Goal: Task Accomplishment & Management: Use online tool/utility

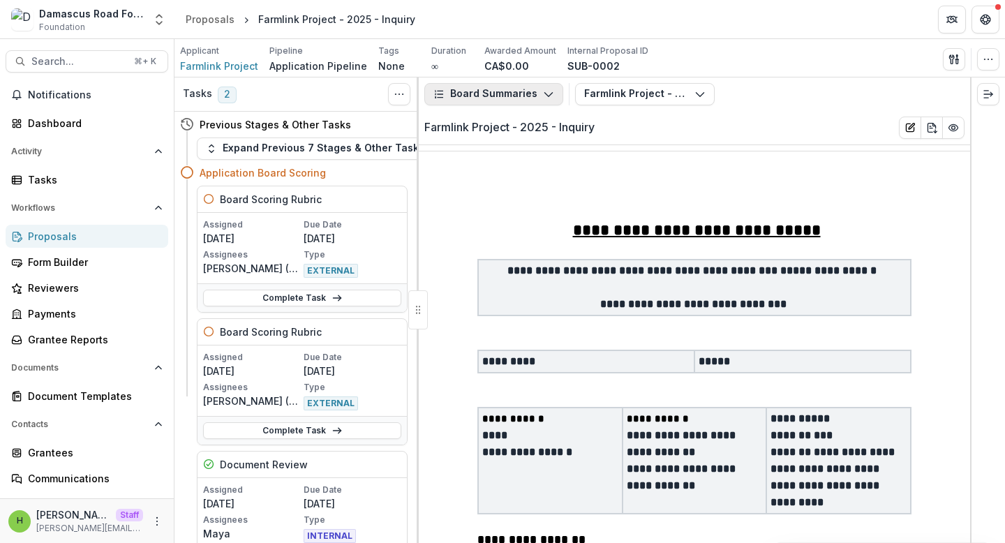
click at [539, 86] on button "Board Summaries" at bounding box center [493, 94] width 139 height 22
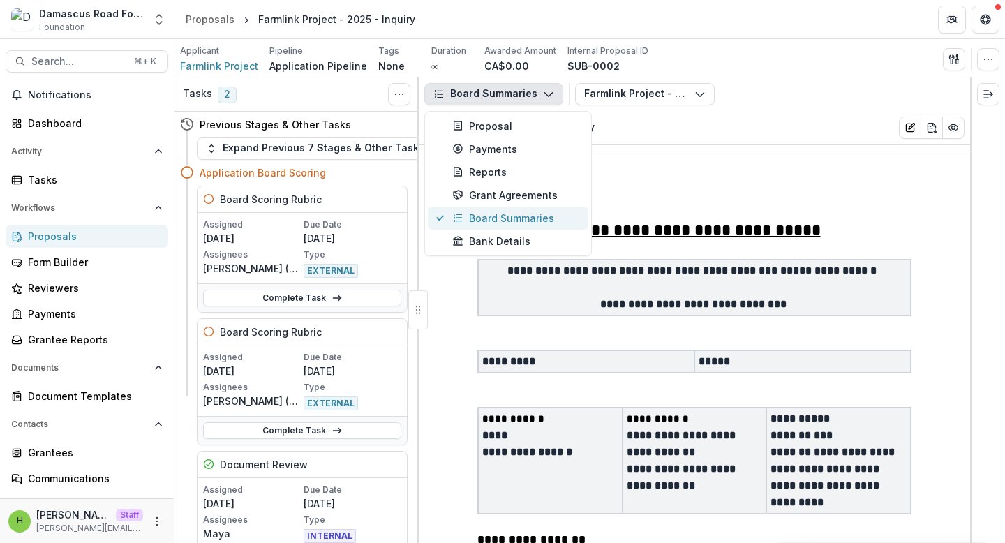
click at [523, 216] on div "Board Summaries" at bounding box center [516, 218] width 128 height 15
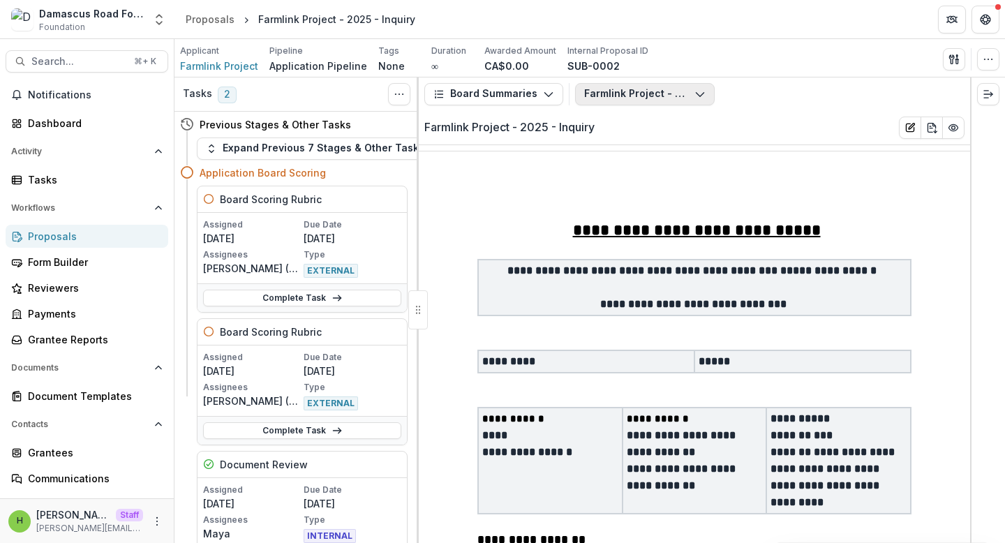
click at [641, 98] on button "Farmlink Project - 2025 - Inquiry" at bounding box center [645, 94] width 140 height 22
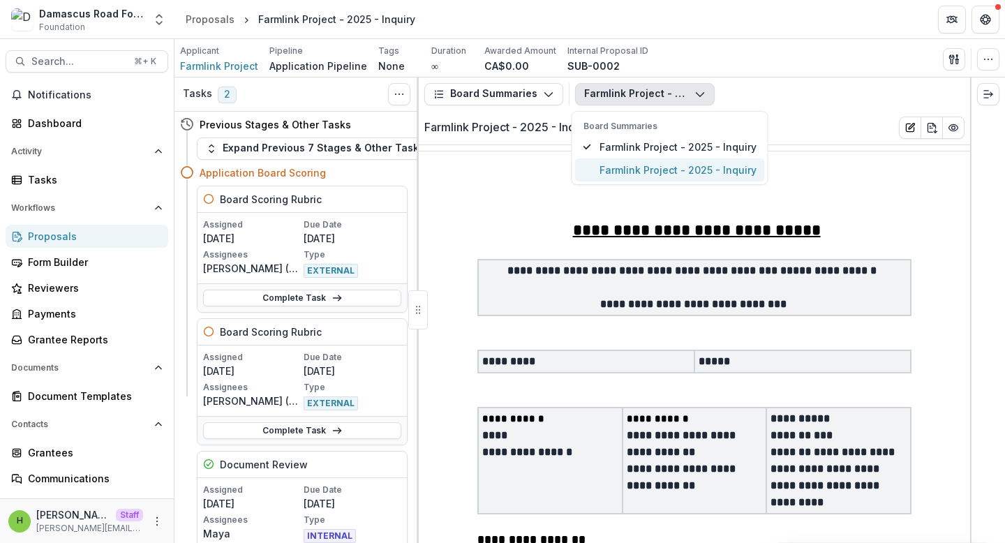
click at [645, 170] on span "Farmlink Project - 2025 - Inquiry" at bounding box center [677, 170] width 157 height 15
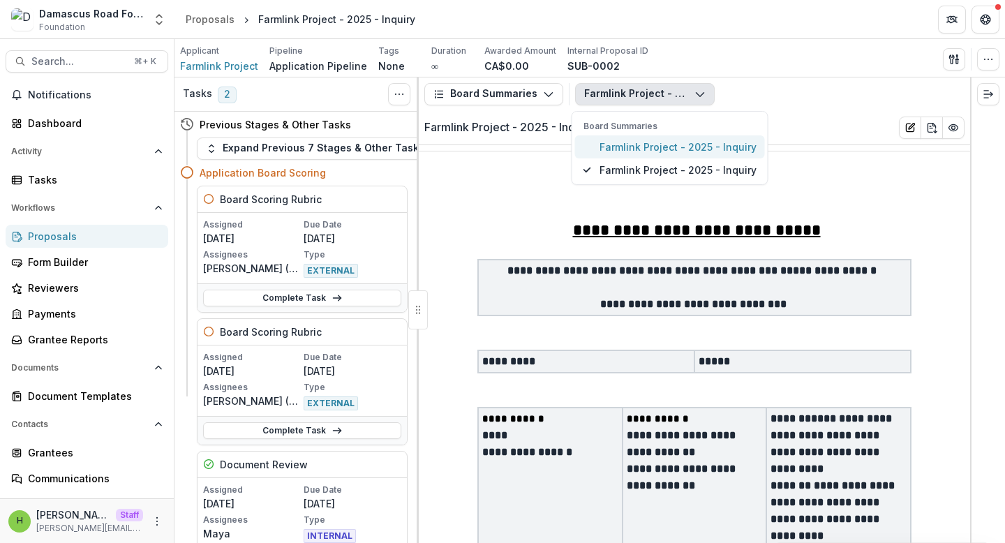
click at [641, 152] on span "Farmlink Project - 2025 - Inquiry" at bounding box center [677, 147] width 157 height 15
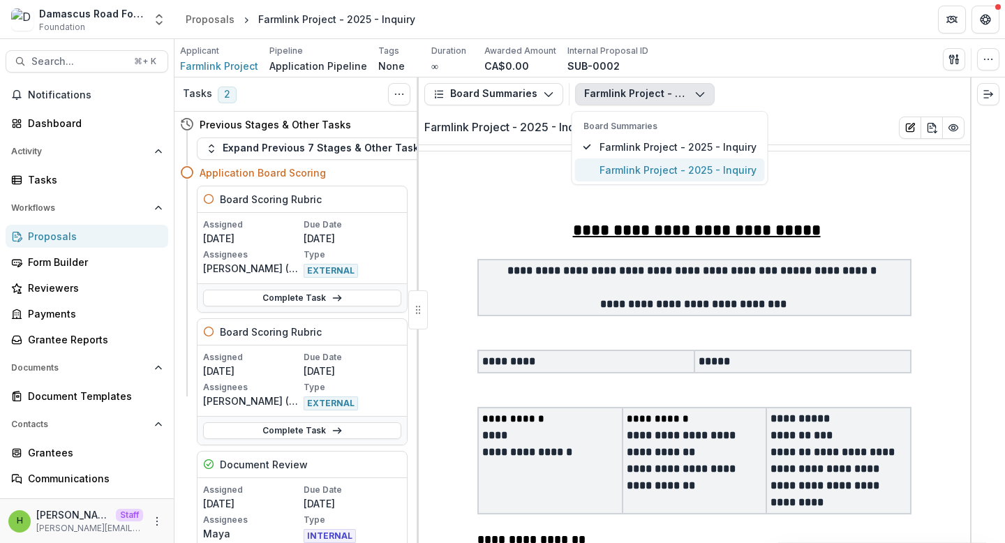
click at [635, 177] on button "Farmlink Project - 2025 - Inquiry" at bounding box center [670, 169] width 190 height 23
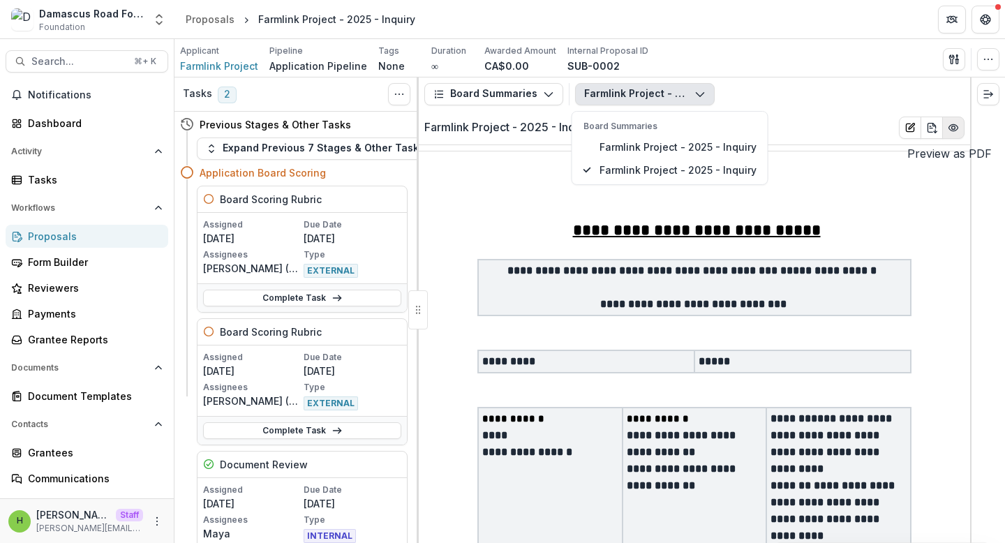
click at [946, 138] on button "PDF Preview" at bounding box center [953, 128] width 22 height 22
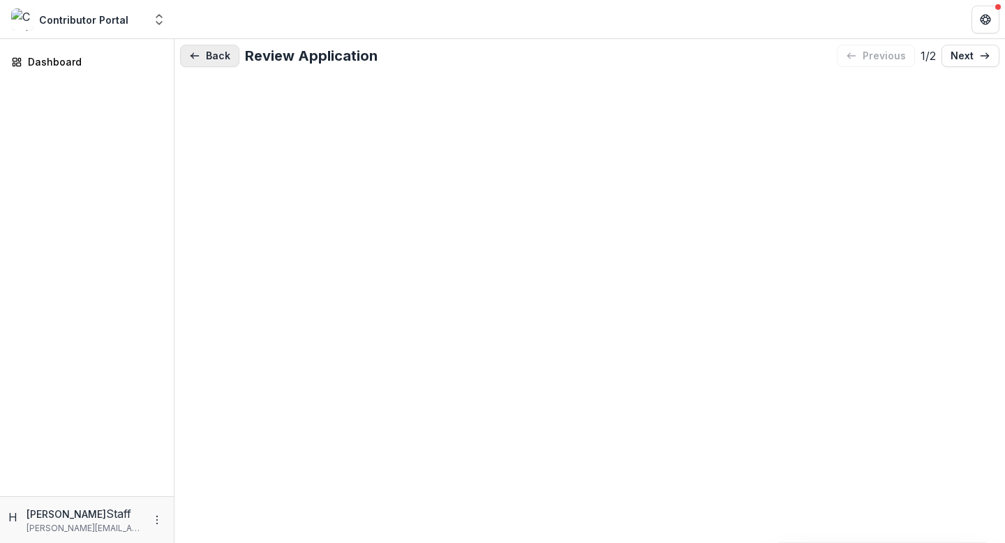
click at [218, 57] on button "Back" at bounding box center [209, 56] width 59 height 22
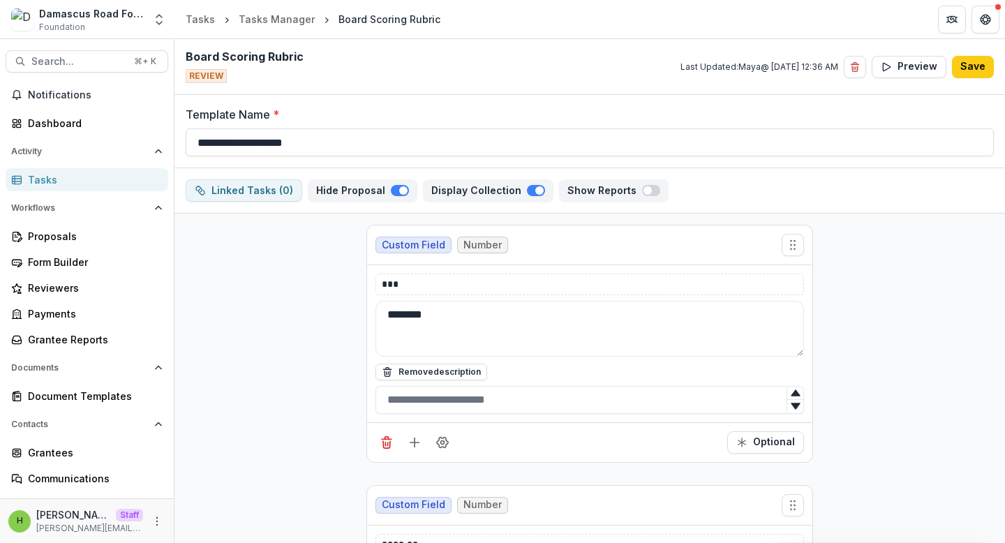
drag, startPoint x: 343, startPoint y: 211, endPoint x: 306, endPoint y: 248, distance: 52.8
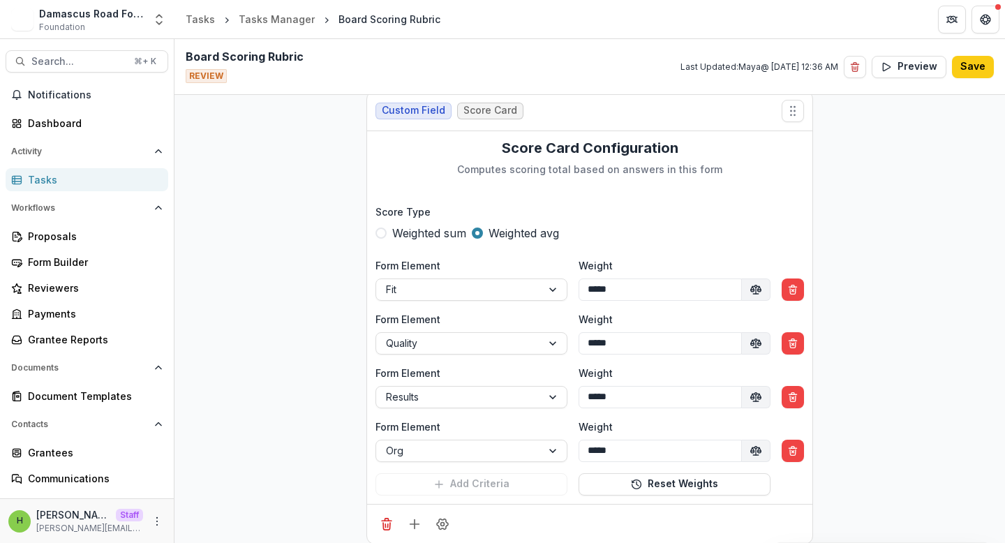
scroll to position [1185, 0]
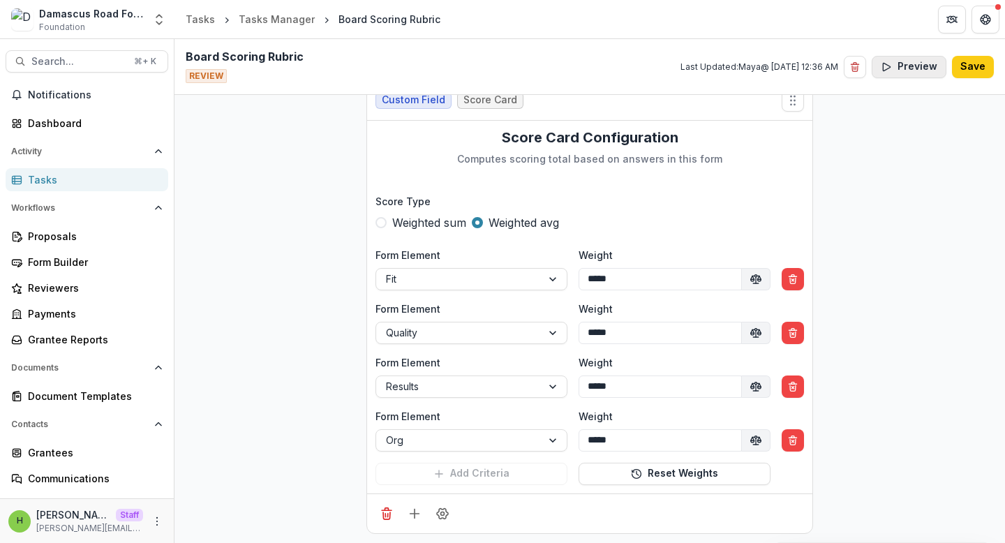
click at [911, 71] on button "Preview" at bounding box center [909, 67] width 75 height 22
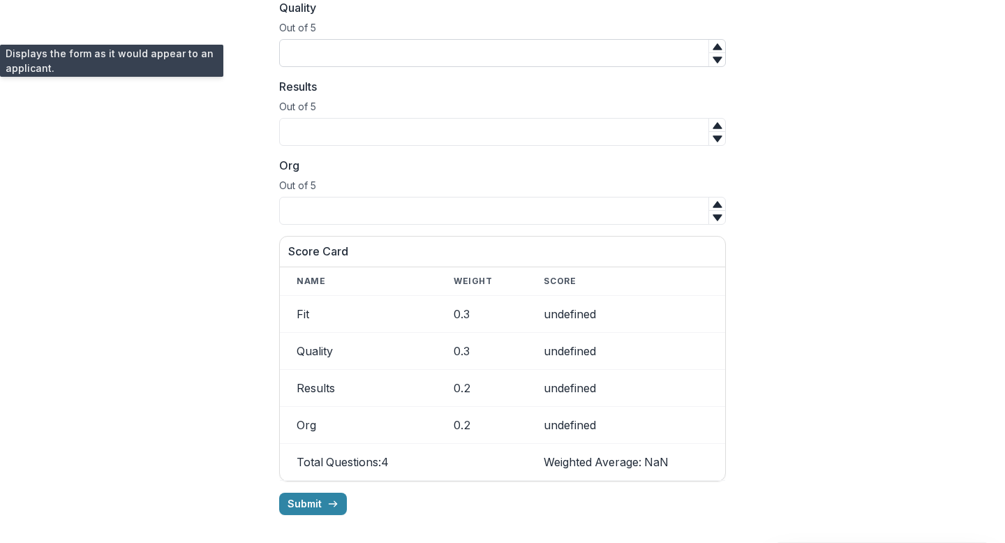
scroll to position [0, 0]
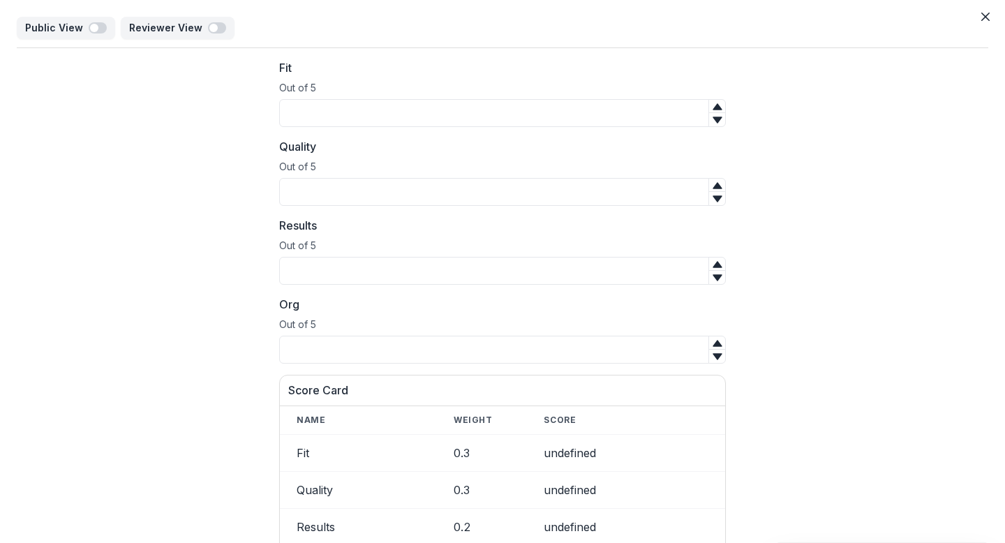
click at [134, 136] on div "Fit Out of 5 Quality Out of 5 Results Out of 5 Org Out of 5 Score Card Name Wei…" at bounding box center [502, 356] width 971 height 617
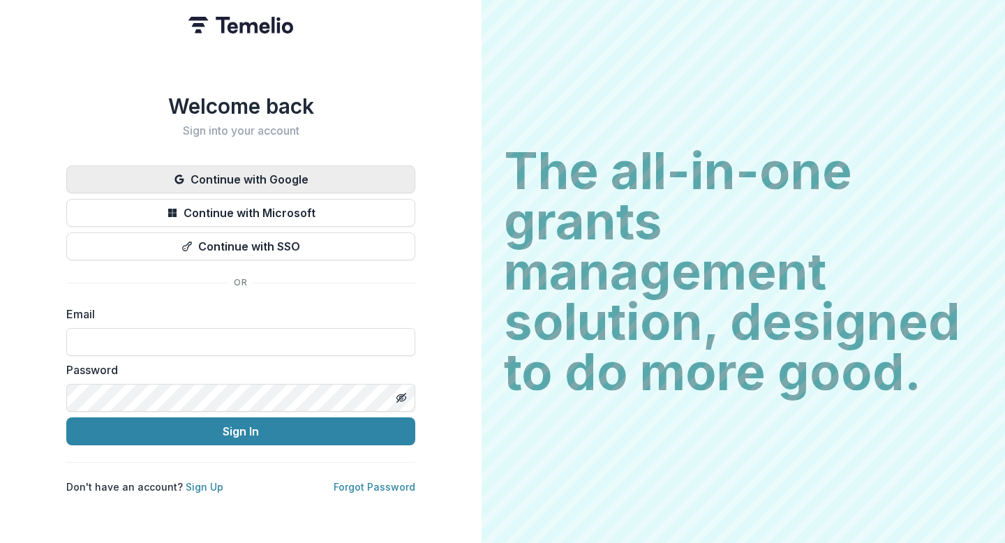
click at [337, 177] on button "Continue with Google" at bounding box center [240, 179] width 349 height 28
click at [244, 169] on button "Continue with Google" at bounding box center [240, 179] width 349 height 28
